Goal: Navigation & Orientation: Find specific page/section

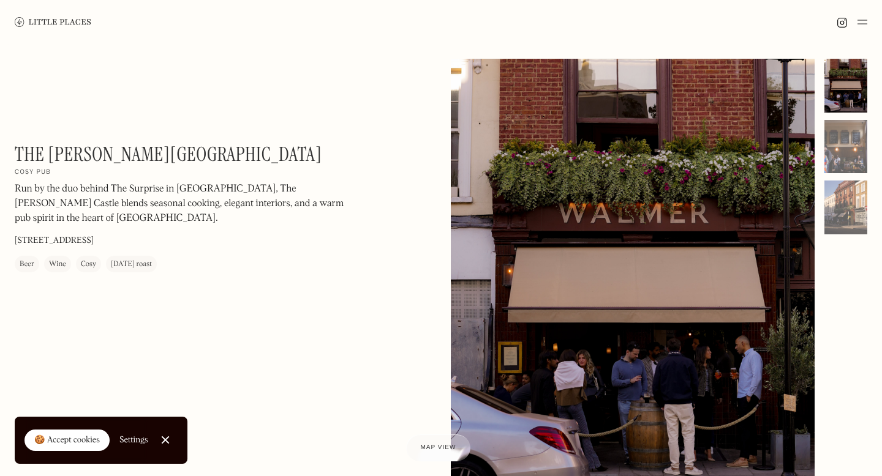
scroll to position [549, 0]
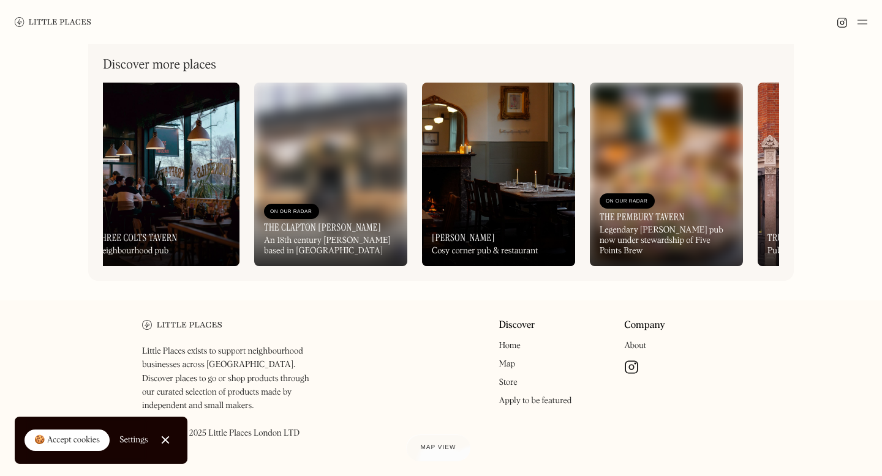
click at [481, 174] on img at bounding box center [498, 175] width 153 height 184
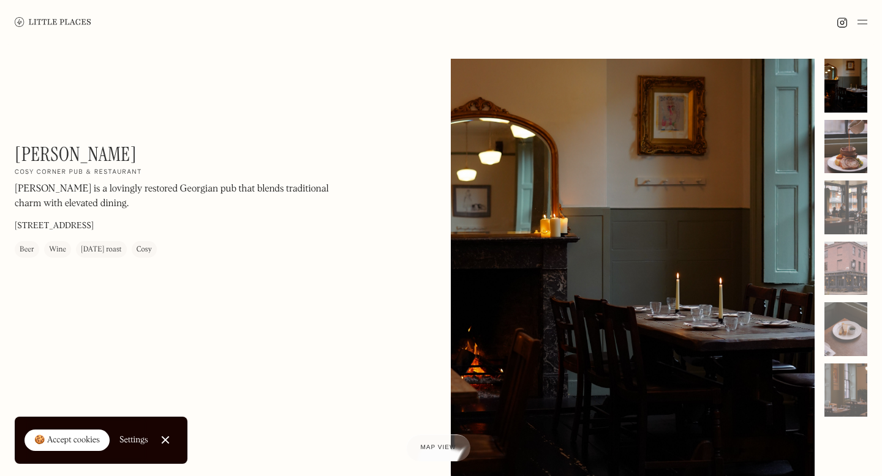
click at [847, 133] on div at bounding box center [845, 147] width 43 height 54
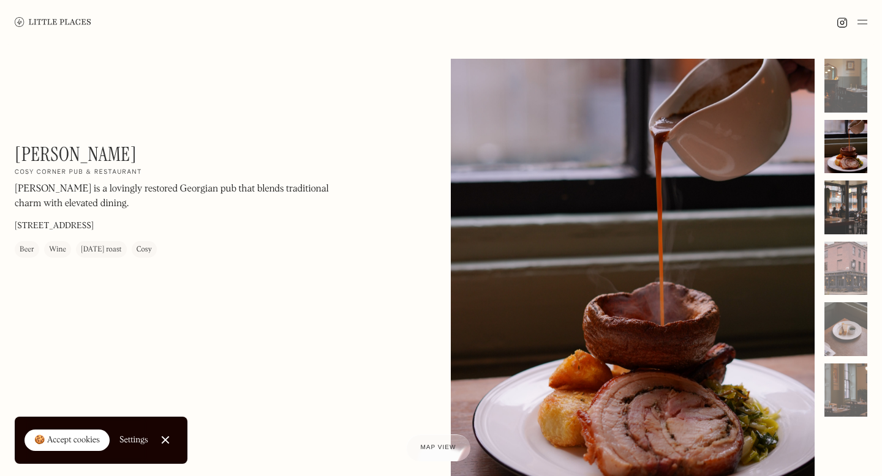
click at [848, 207] on div at bounding box center [845, 208] width 43 height 54
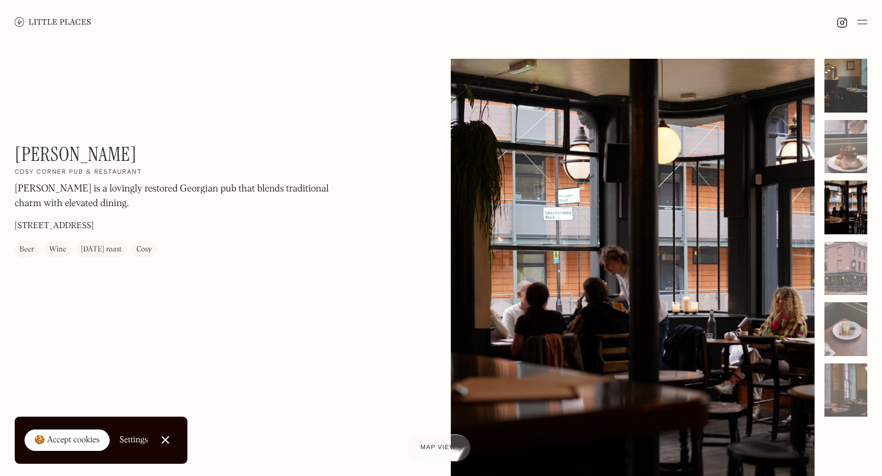
click at [845, 83] on div at bounding box center [845, 86] width 43 height 54
